Goal: Transaction & Acquisition: Purchase product/service

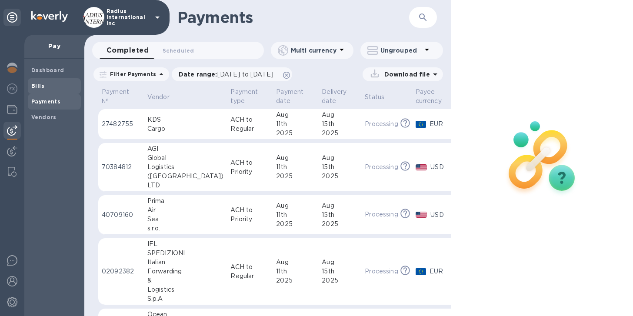
click at [46, 84] on span "Bills" at bounding box center [54, 86] width 46 height 9
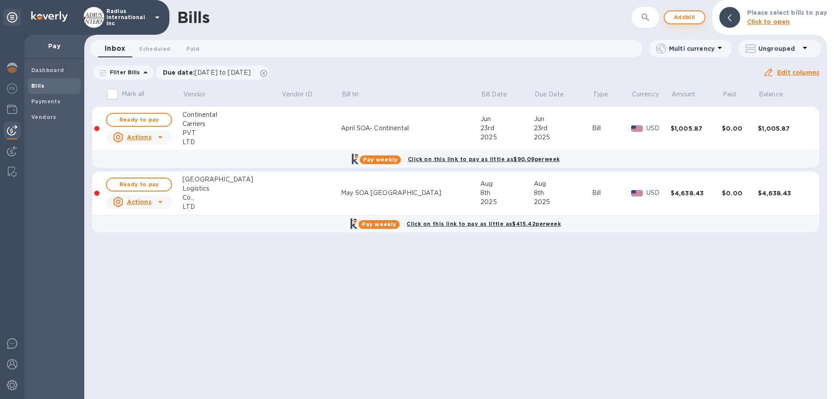
click at [632, 15] on span "Add bill" at bounding box center [685, 17] width 26 height 10
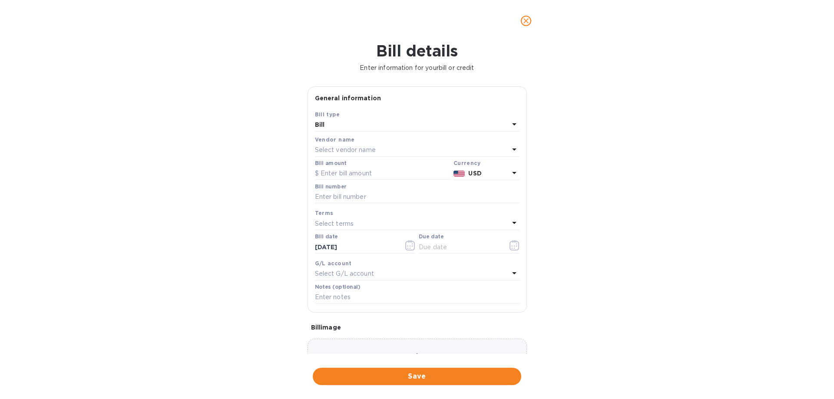
click at [389, 146] on div "Select vendor name" at bounding box center [412, 150] width 194 height 12
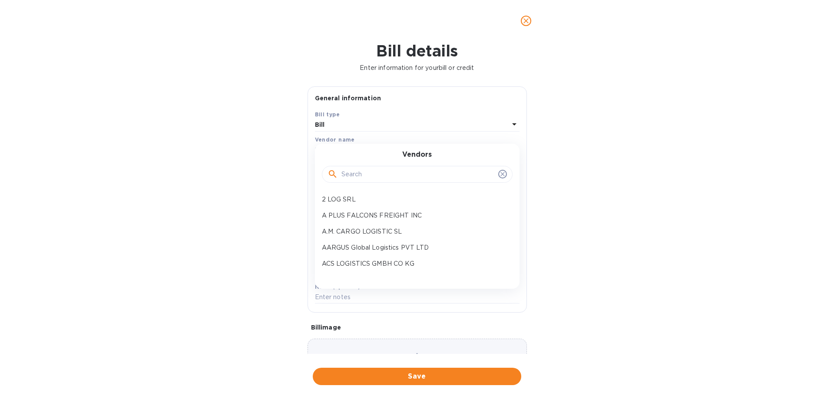
click at [378, 177] on input "text" at bounding box center [418, 174] width 153 height 13
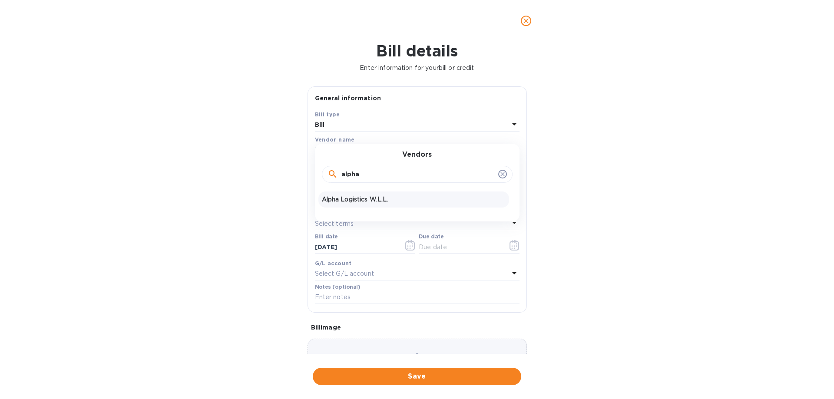
type input "alpha"
click at [379, 199] on p "Alpha Logistics W.L.L." at bounding box center [414, 199] width 184 height 9
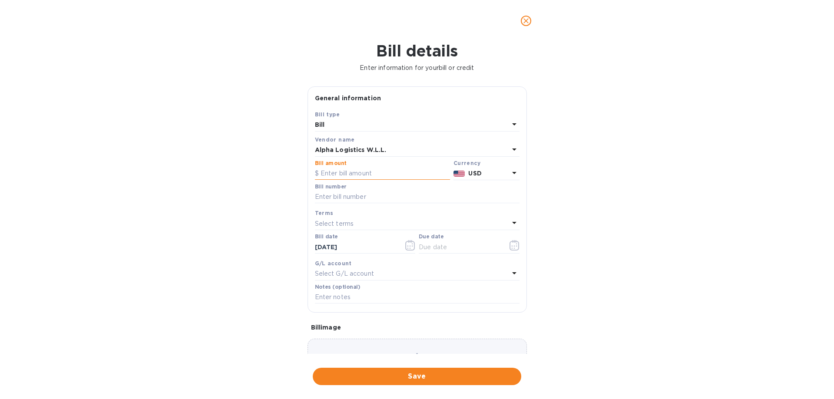
click at [349, 172] on input "text" at bounding box center [382, 173] width 135 height 13
drag, startPoint x: 349, startPoint y: 172, endPoint x: 340, endPoint y: 174, distance: 9.1
click at [340, 174] on input "text" at bounding box center [382, 173] width 135 height 13
click at [368, 175] on input "text" at bounding box center [382, 173] width 135 height 13
type input "2,530"
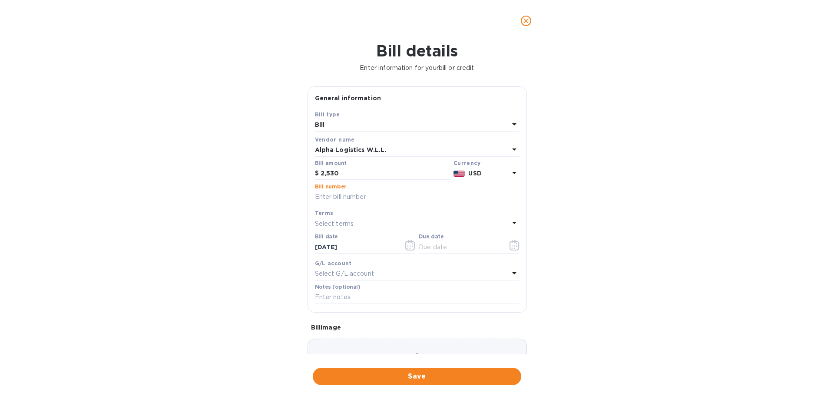
click at [352, 197] on input "text" at bounding box center [417, 197] width 205 height 13
paste input "7701/INV/25/0435"
type input "7701/INV/25/0435"
click at [444, 248] on input "text" at bounding box center [460, 247] width 82 height 13
click at [510, 247] on icon "button" at bounding box center [515, 245] width 10 height 10
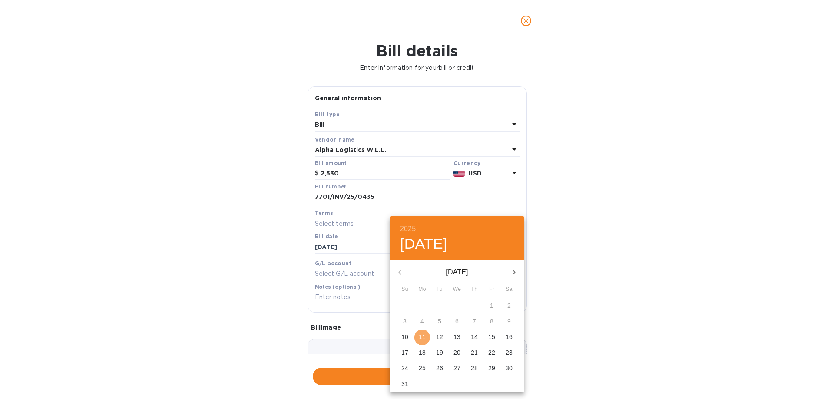
drag, startPoint x: 424, startPoint y: 341, endPoint x: 438, endPoint y: 338, distance: 14.8
click at [424, 316] on p "11" at bounding box center [422, 337] width 7 height 9
type input "[DATE]"
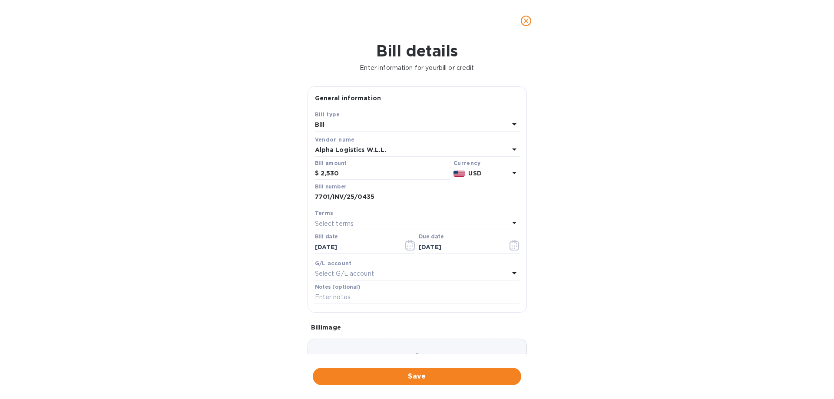
drag, startPoint x: 627, startPoint y: 274, endPoint x: 484, endPoint y: 357, distance: 165.3
click at [624, 275] on div "2025 Mon, Aug 11 August 2025 Su Mo Tu We Th Fr Sa 27 28 29 30 31 1 2 3 4 5 6 7 …" at bounding box center [417, 199] width 834 height 399
drag, startPoint x: 443, startPoint y: 377, endPoint x: 433, endPoint y: 272, distance: 105.3
click at [443, 316] on span "Save" at bounding box center [417, 377] width 195 height 10
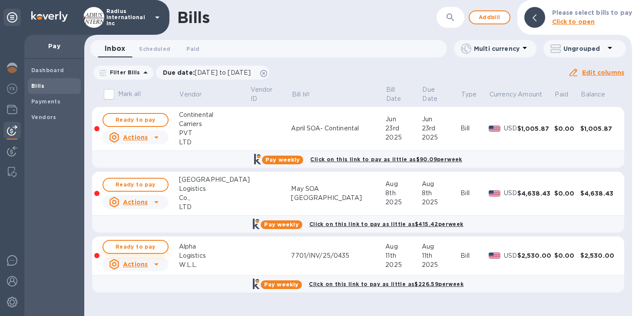
click at [135, 247] on span "Ready to pay" at bounding box center [135, 247] width 50 height 10
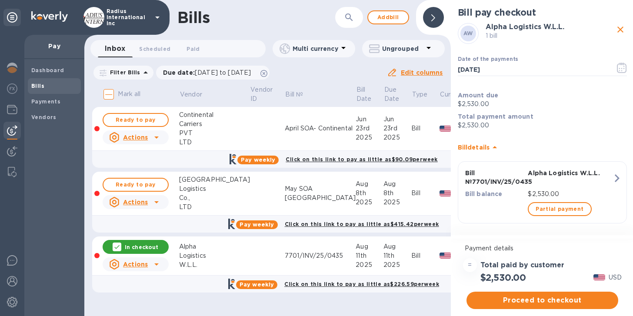
scroll to position [7, 0]
click at [550, 295] on span "Proceed to checkout" at bounding box center [542, 300] width 138 height 10
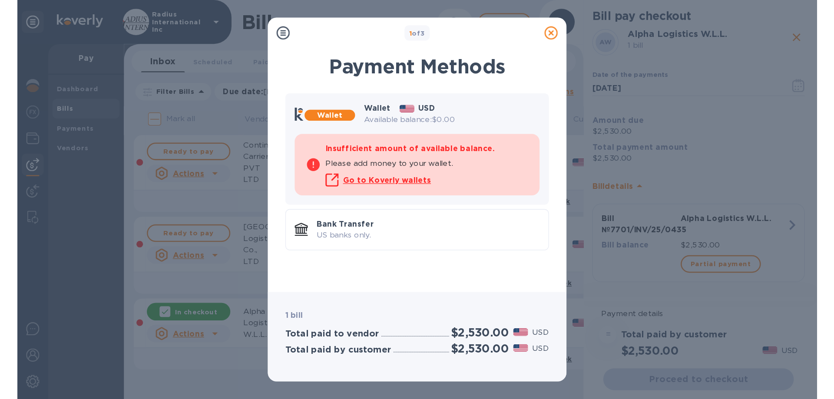
scroll to position [0, 0]
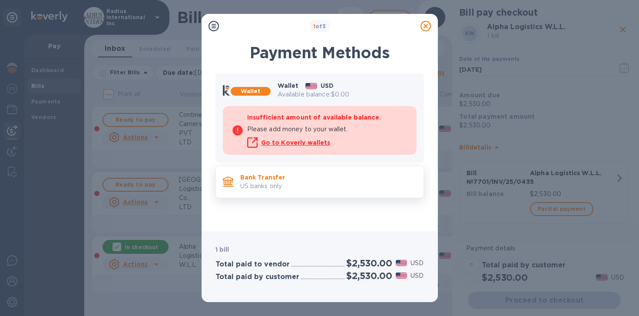
click at [304, 182] on p "US banks only." at bounding box center [328, 186] width 176 height 9
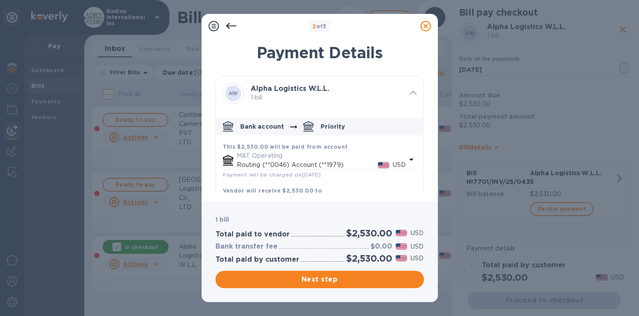
click at [347, 280] on span "Next step" at bounding box center [320, 279] width 195 height 10
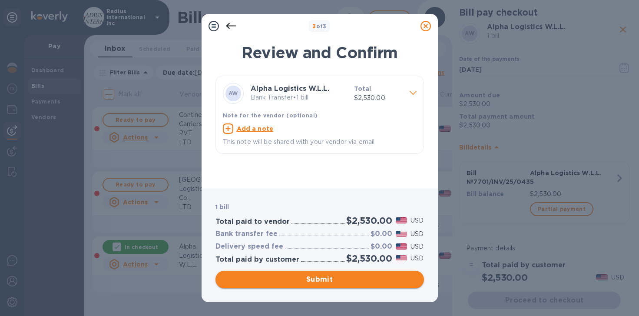
drag, startPoint x: 366, startPoint y: 276, endPoint x: 279, endPoint y: 252, distance: 90.0
click at [366, 275] on span "Submit" at bounding box center [320, 279] width 195 height 10
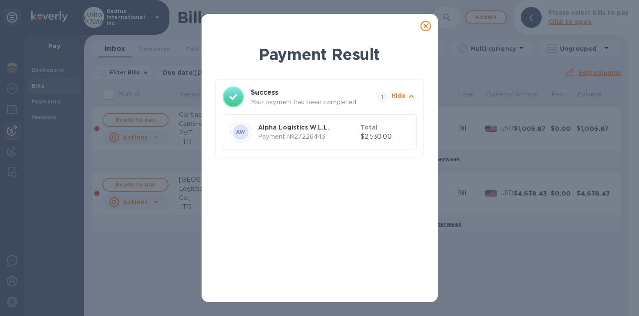
click at [425, 26] on icon at bounding box center [426, 26] width 10 height 10
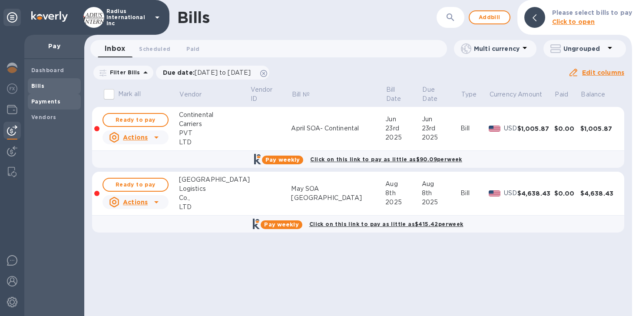
click at [30, 99] on div "Payments" at bounding box center [54, 102] width 53 height 16
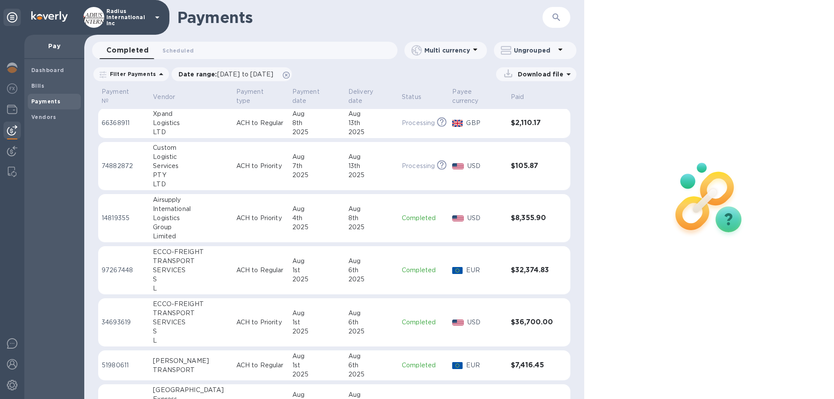
scroll to position [478, 0]
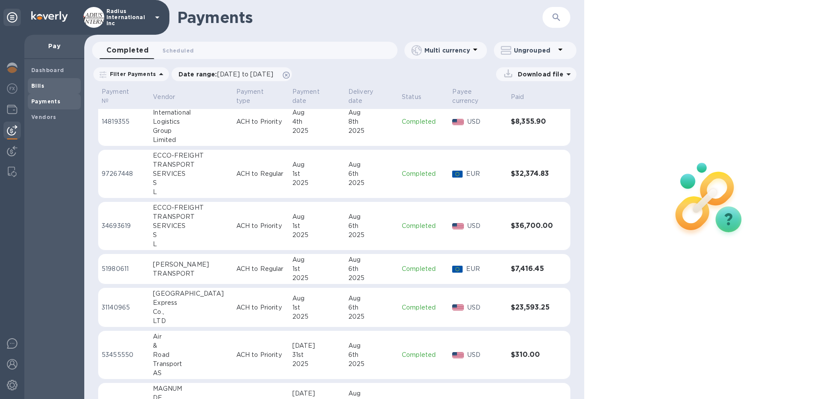
drag, startPoint x: 39, startPoint y: 87, endPoint x: 173, endPoint y: 85, distance: 134.3
click at [40, 87] on b "Bills" at bounding box center [37, 86] width 13 height 7
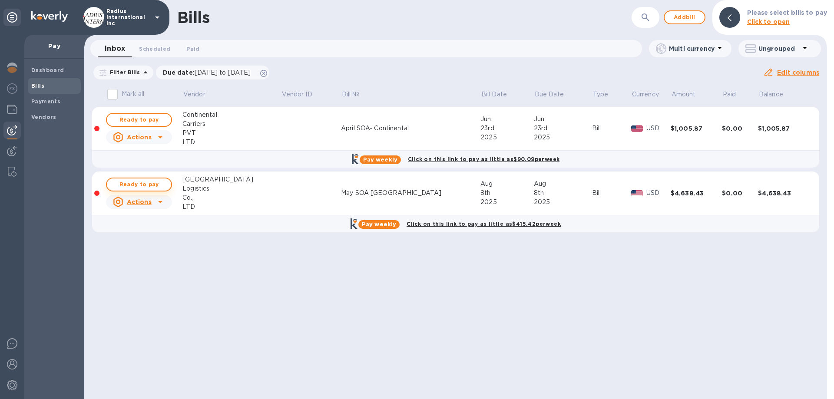
click at [148, 180] on span "Ready to pay" at bounding box center [139, 184] width 50 height 10
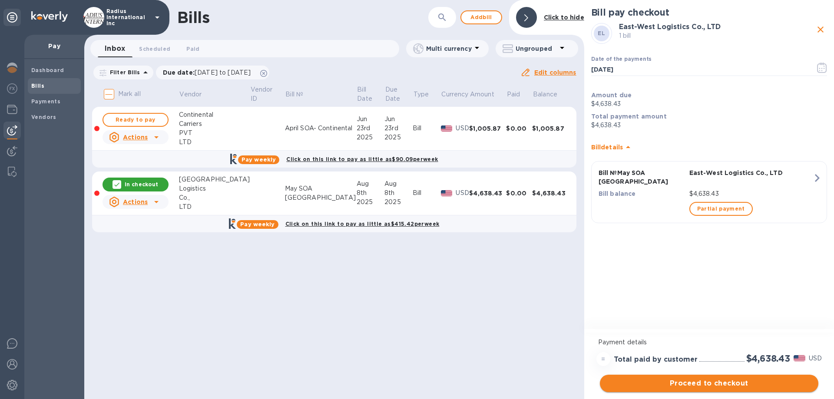
click at [632, 316] on button "Proceed to checkout" at bounding box center [709, 383] width 219 height 17
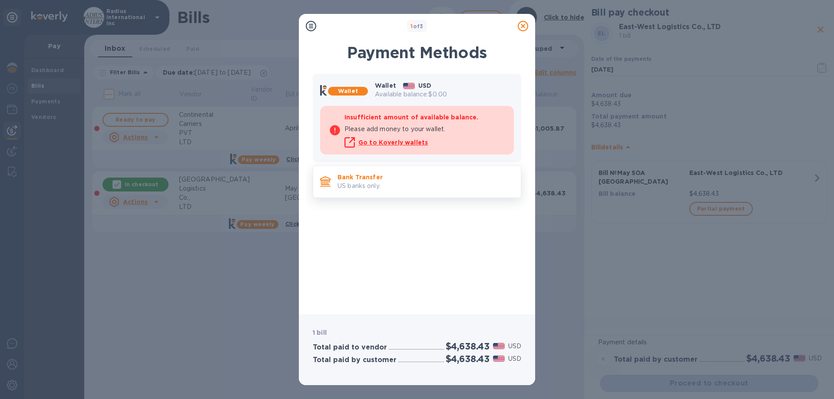
click at [399, 184] on p "US banks only." at bounding box center [426, 186] width 176 height 9
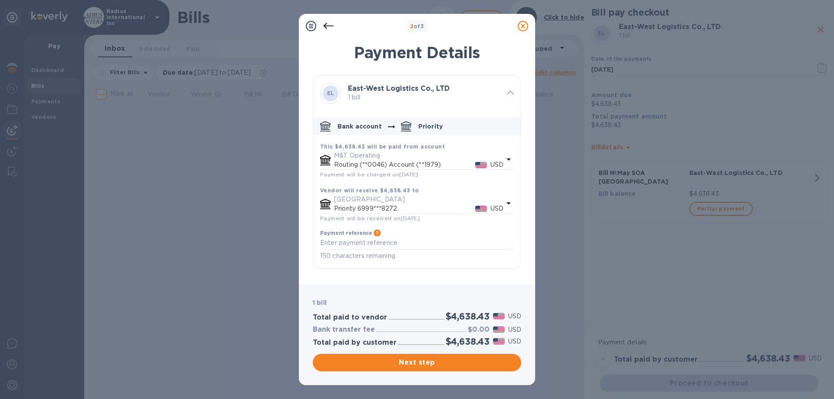
drag, startPoint x: 474, startPoint y: 369, endPoint x: 469, endPoint y: 189, distance: 180.4
click at [474, 316] on button "Next step" at bounding box center [417, 362] width 209 height 17
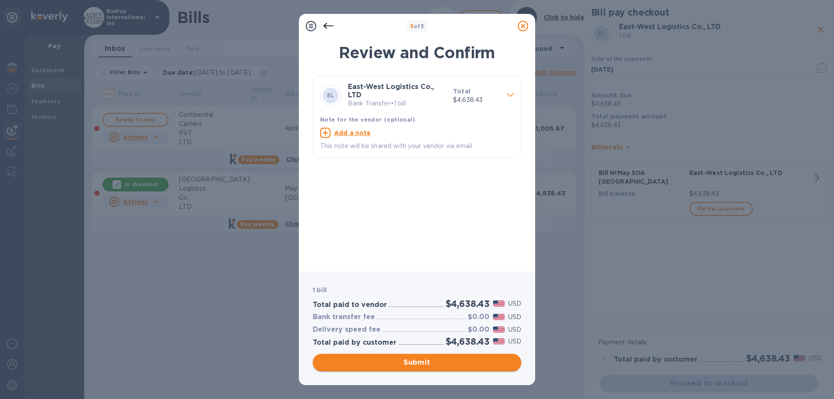
click at [459, 316] on span "Submit" at bounding box center [417, 363] width 195 height 10
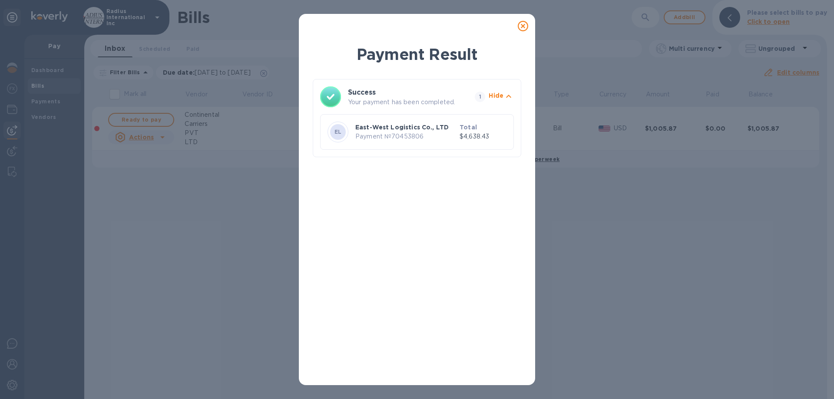
click at [522, 25] on icon at bounding box center [523, 26] width 10 height 10
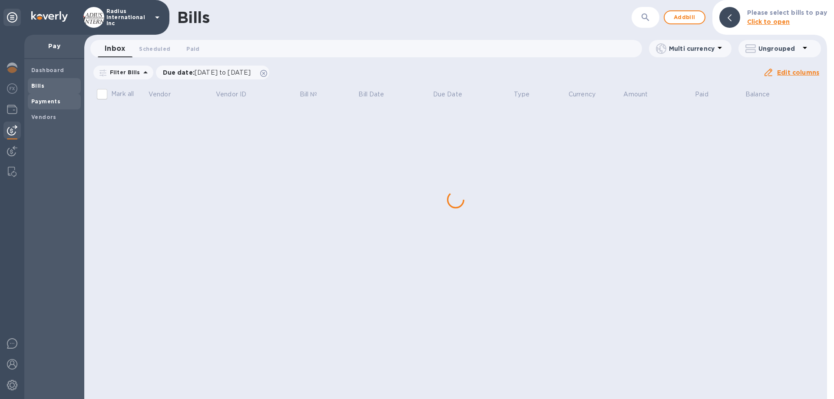
click at [38, 99] on b "Payments" at bounding box center [45, 101] width 29 height 7
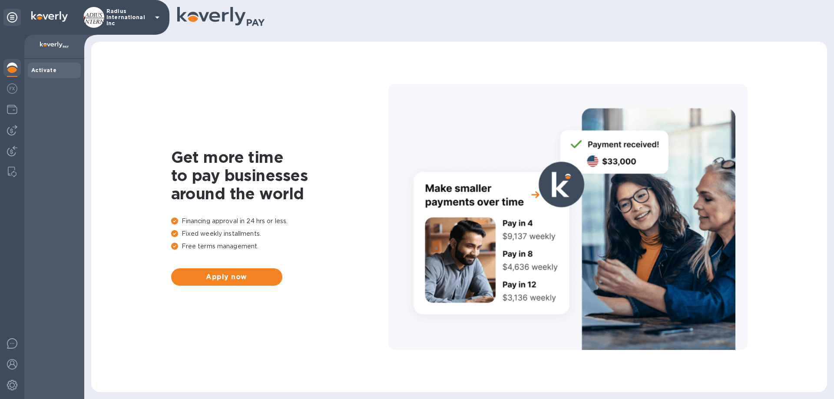
drag, startPoint x: 295, startPoint y: 379, endPoint x: 301, endPoint y: 369, distance: 10.7
click at [295, 316] on div "Get more time to pay businesses around the world Financing approval in 24 hrs o…" at bounding box center [459, 216] width 719 height 333
click at [17, 133] on img at bounding box center [12, 130] width 10 height 10
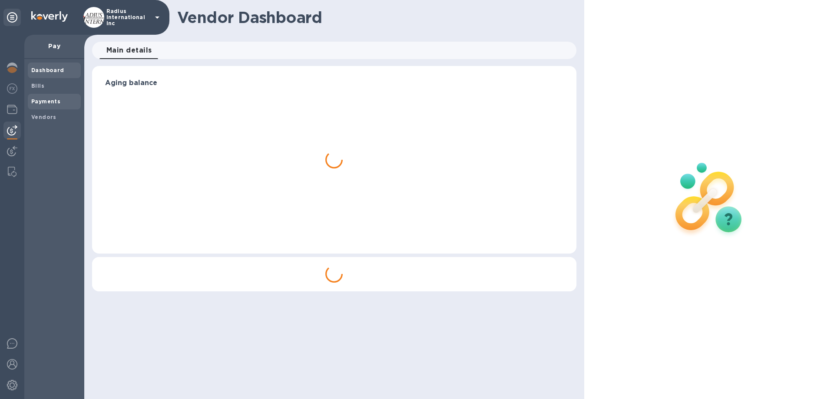
click at [61, 100] on span "Payments" at bounding box center [54, 101] width 46 height 9
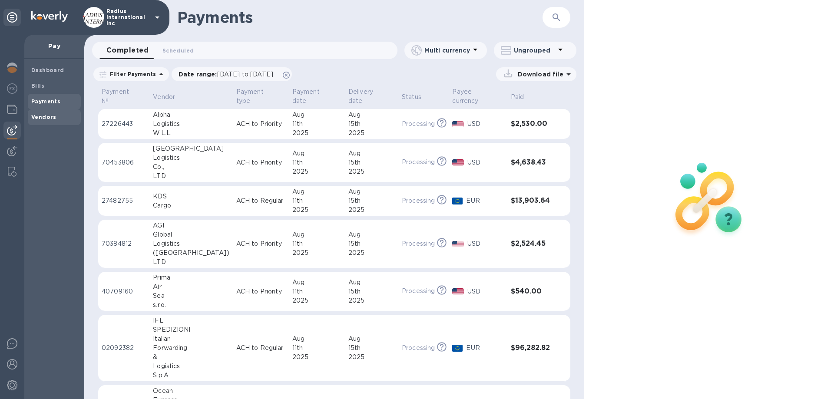
drag, startPoint x: 37, startPoint y: 117, endPoint x: 190, endPoint y: 97, distance: 154.8
click at [37, 117] on b "Vendors" at bounding box center [43, 117] width 25 height 7
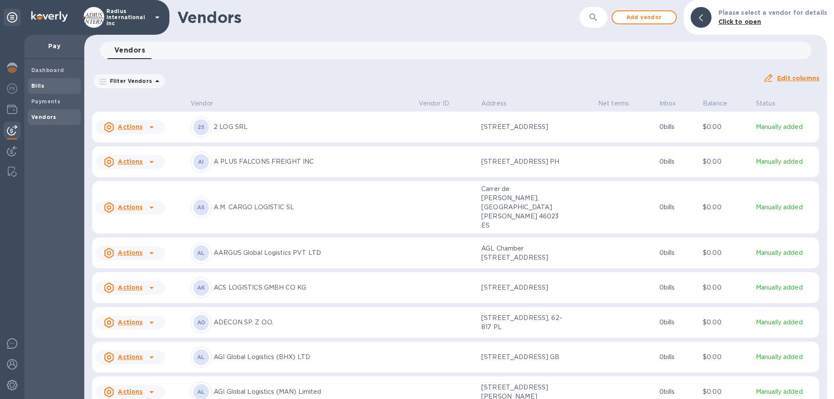
click at [50, 89] on span "Bills" at bounding box center [54, 86] width 46 height 9
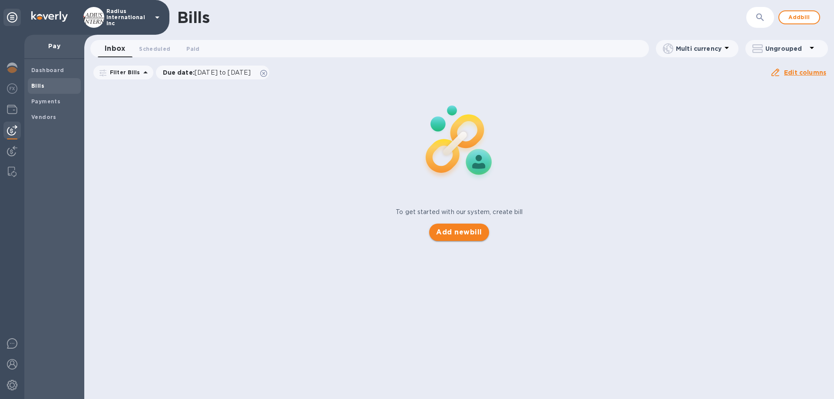
click at [468, 236] on span "Add new bill" at bounding box center [459, 232] width 46 height 10
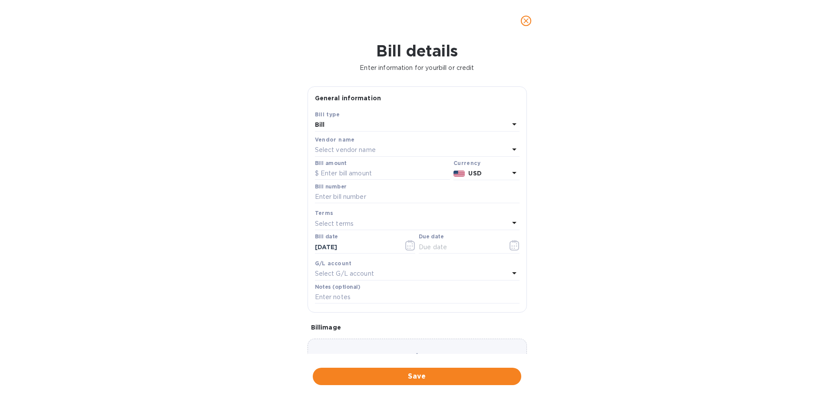
click at [347, 147] on p "Select vendor name" at bounding box center [345, 150] width 61 height 9
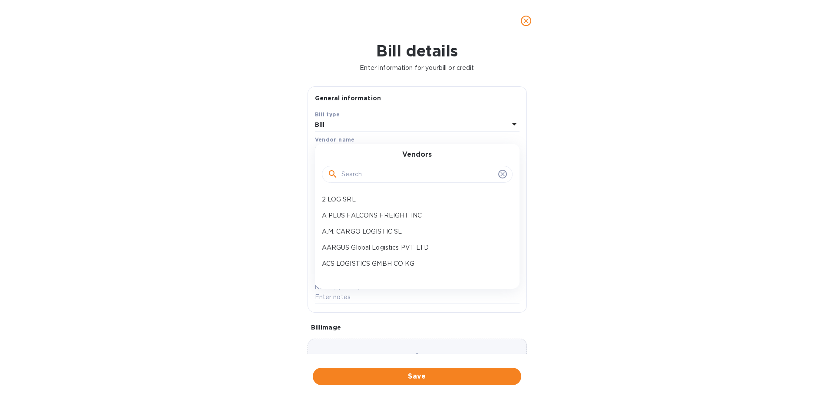
click at [362, 175] on input "text" at bounding box center [418, 174] width 153 height 13
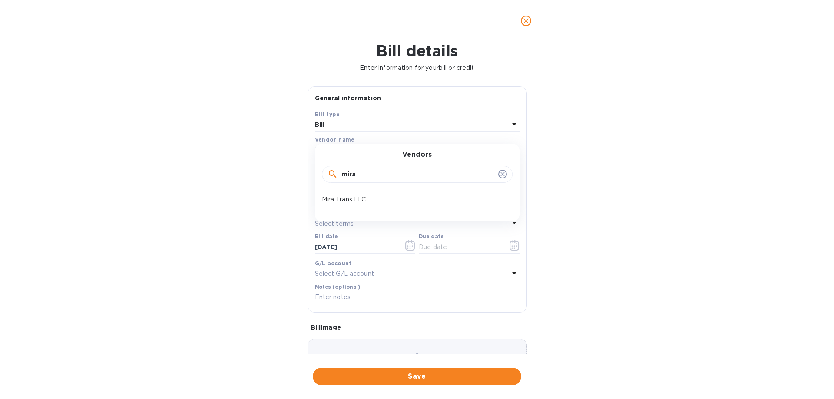
type input "mira"
click at [363, 202] on p "Mira Trans LLC" at bounding box center [414, 199] width 184 height 9
click at [351, 174] on input "text" at bounding box center [382, 173] width 135 height 13
type input "220"
type input "064"
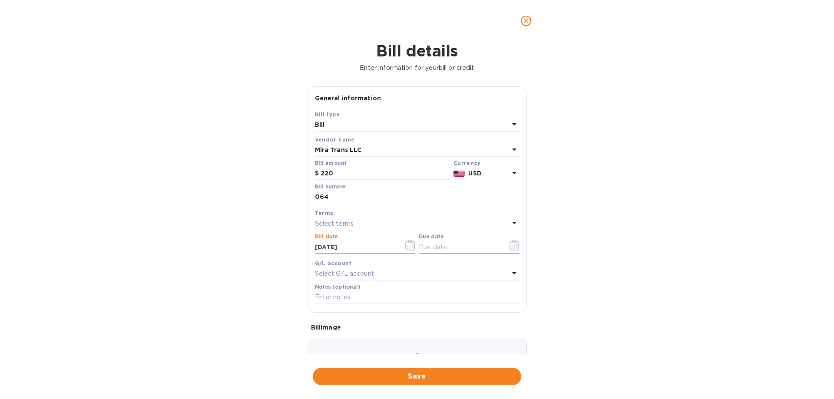
drag, startPoint x: 443, startPoint y: 246, endPoint x: 490, endPoint y: 249, distance: 47.0
click at [443, 246] on input "text" at bounding box center [460, 247] width 82 height 13
click at [514, 246] on icon "button" at bounding box center [515, 245] width 10 height 10
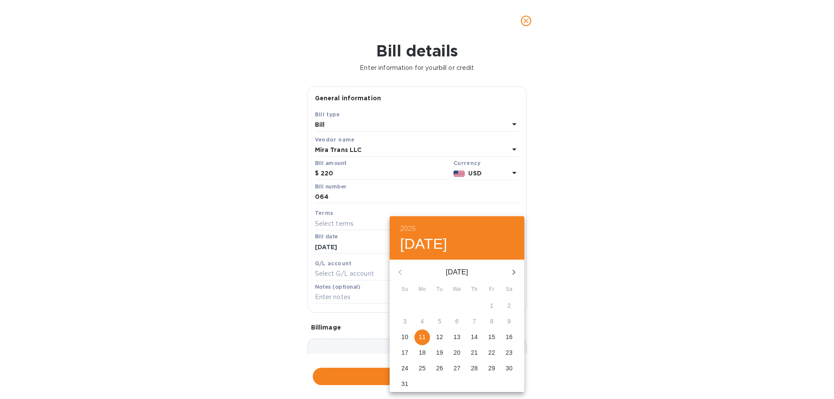
click at [417, 316] on span "11" at bounding box center [423, 337] width 16 height 9
type input "[DATE]"
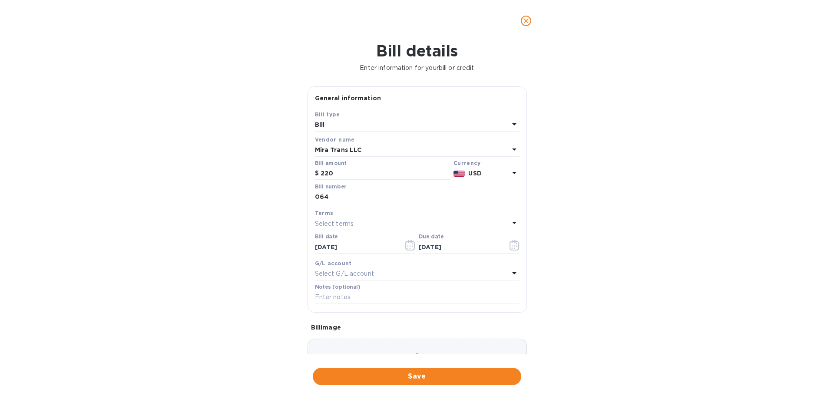
click at [565, 288] on div "Bill details Enter information for your bill or credit General information Save…" at bounding box center [417, 221] width 834 height 358
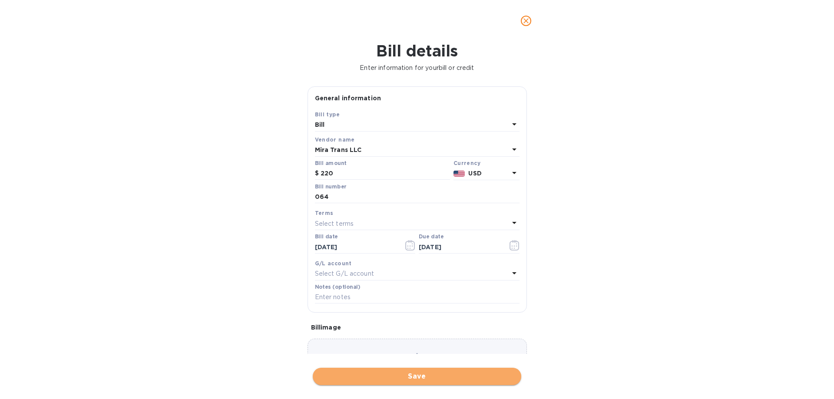
click at [416, 316] on span "Save" at bounding box center [417, 377] width 195 height 10
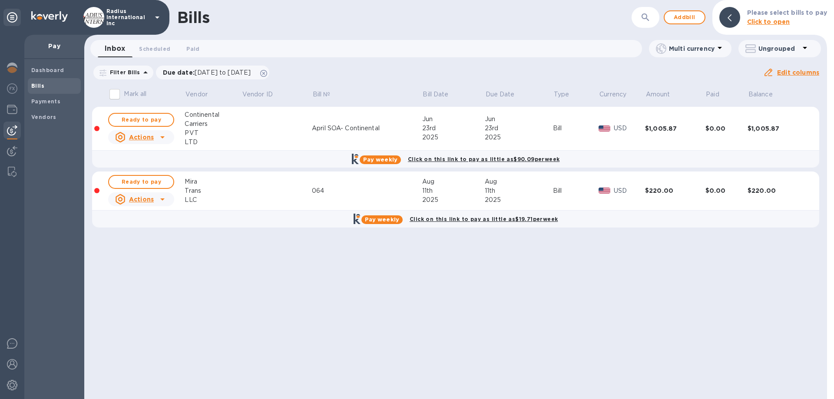
click at [219, 187] on div "Trans" at bounding box center [213, 190] width 56 height 9
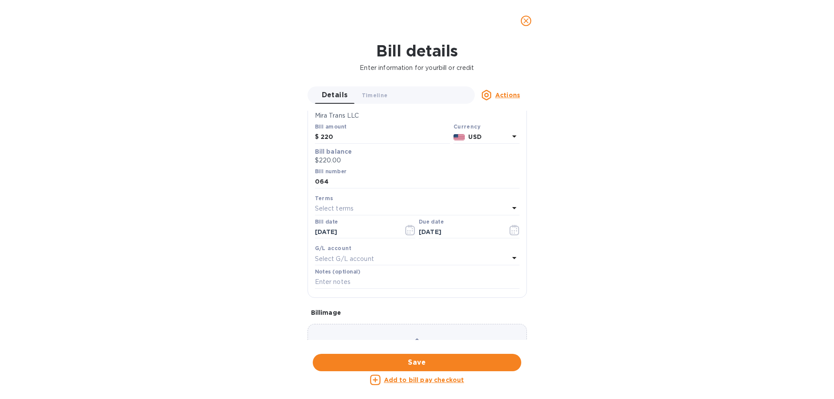
scroll to position [120, 0]
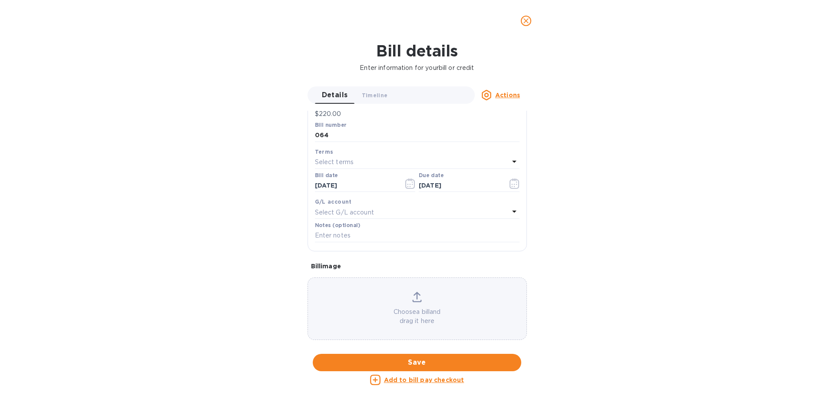
click at [526, 23] on icon "close" at bounding box center [526, 21] width 9 height 9
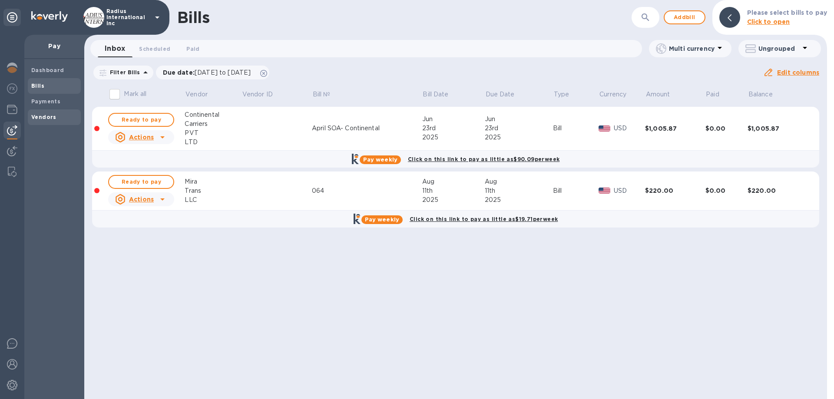
click at [50, 120] on b "Vendors" at bounding box center [43, 117] width 25 height 7
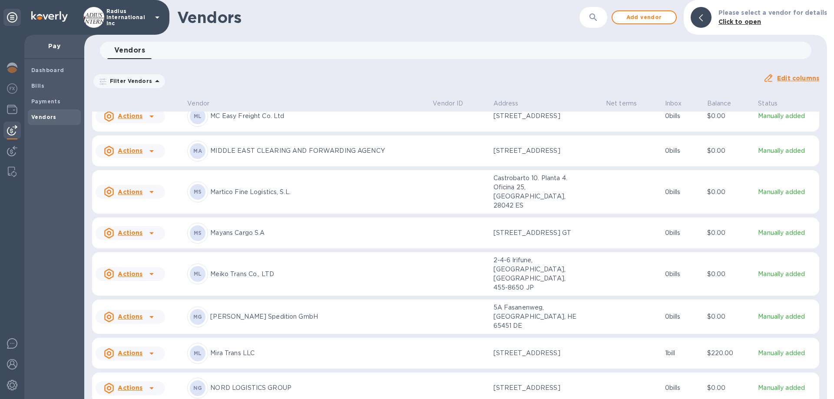
scroll to position [4267, 0]
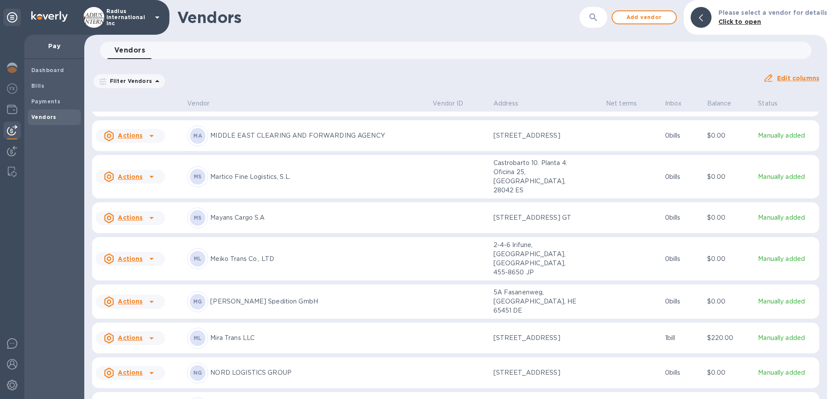
drag, startPoint x: 325, startPoint y: 292, endPoint x: 287, endPoint y: 312, distance: 43.0
click at [325, 316] on div "[PERSON_NAME] Trans LLC" at bounding box center [306, 338] width 239 height 21
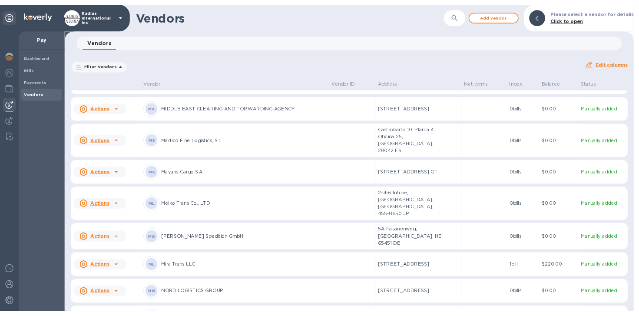
scroll to position [4370, 0]
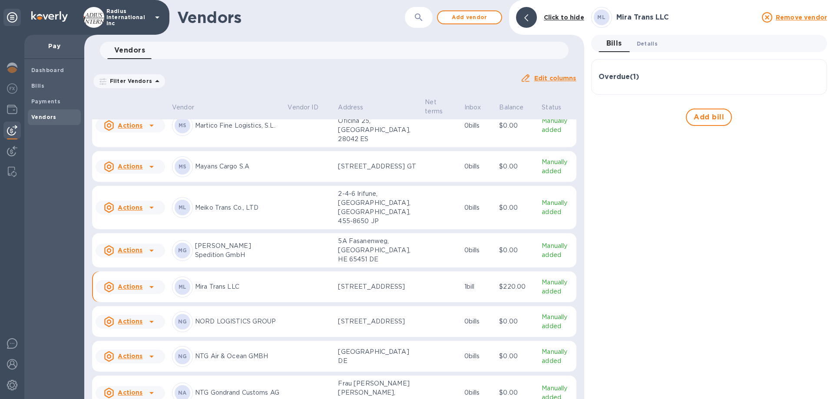
click at [639, 46] on span "Details 0" at bounding box center [647, 43] width 21 height 9
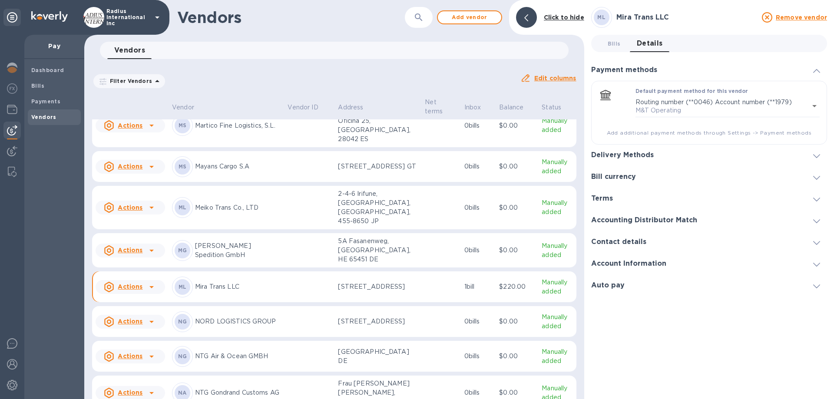
click at [630, 155] on h3 "Delivery Methods" at bounding box center [622, 155] width 63 height 8
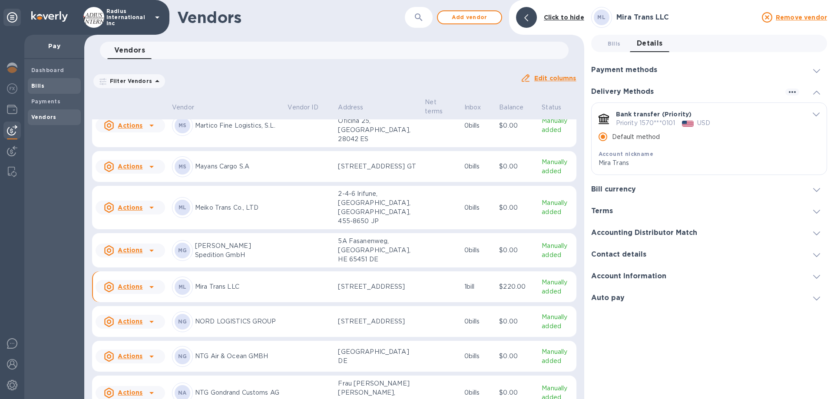
click at [48, 77] on div "Dashboard" at bounding box center [54, 71] width 53 height 16
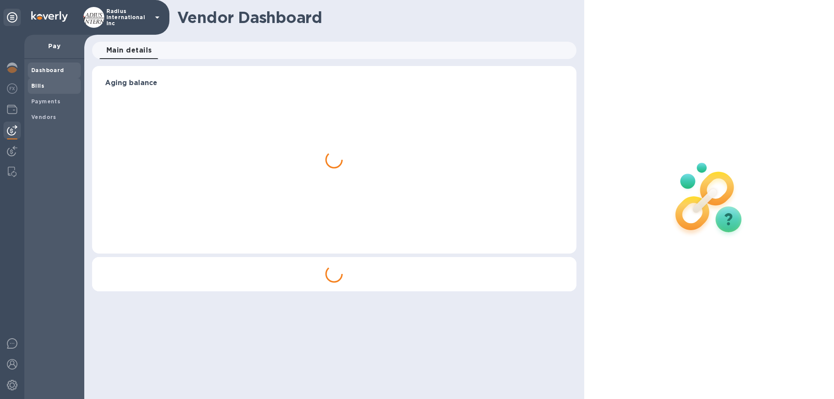
click at [49, 85] on span "Bills" at bounding box center [54, 86] width 46 height 9
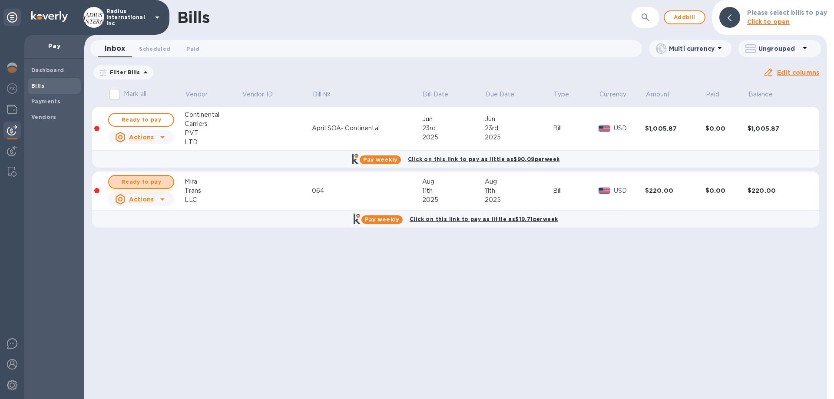
click at [159, 183] on span "Ready to pay" at bounding box center [141, 182] width 50 height 10
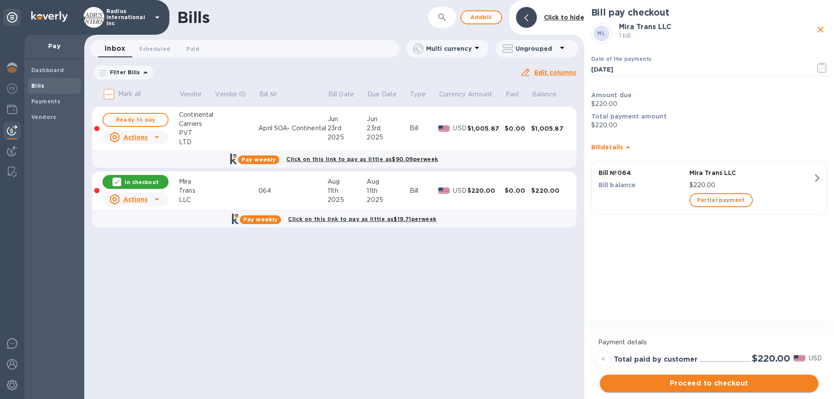
click at [639, 316] on span "Proceed to checkout" at bounding box center [709, 384] width 205 height 10
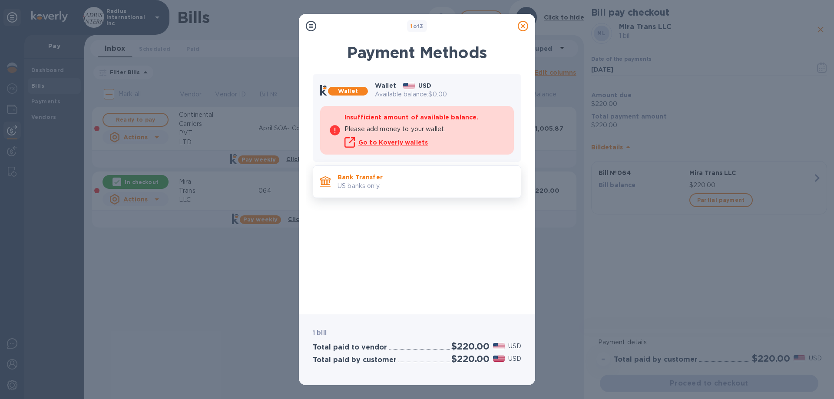
click at [373, 181] on p "Bank Transfer" at bounding box center [426, 177] width 176 height 9
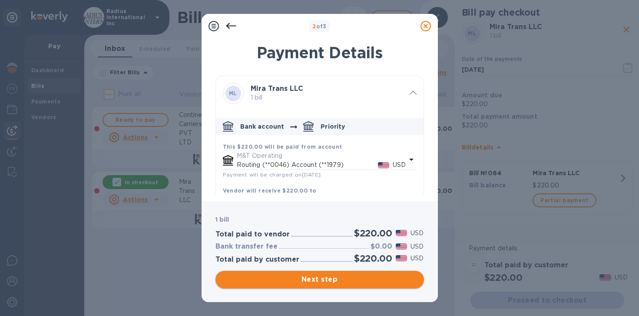
click at [302, 281] on span "Next step" at bounding box center [320, 279] width 195 height 10
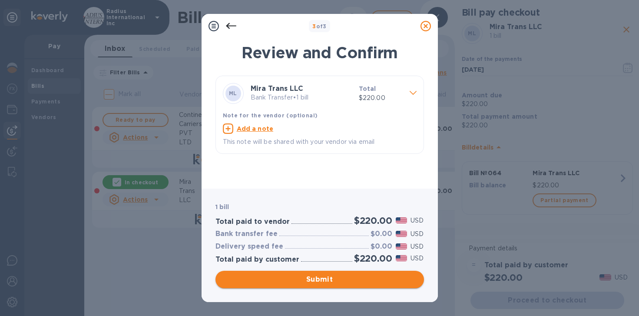
click at [375, 275] on span "Submit" at bounding box center [320, 279] width 195 height 10
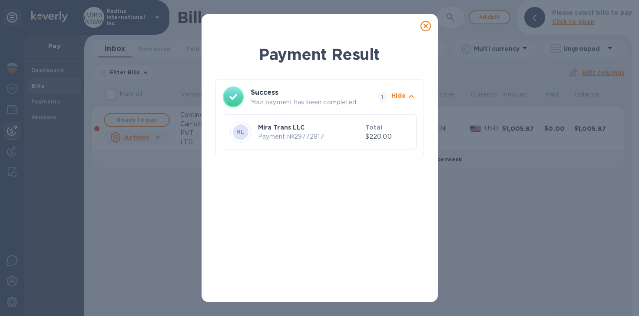
drag, startPoint x: 428, startPoint y: 25, endPoint x: 355, endPoint y: 73, distance: 87.0
click at [428, 25] on icon at bounding box center [426, 26] width 10 height 10
